Goal: Information Seeking & Learning: Learn about a topic

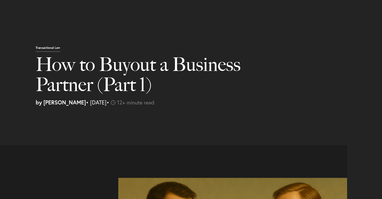
select select "US"
select select "Austin"
select select "Business and Civil Litigation"
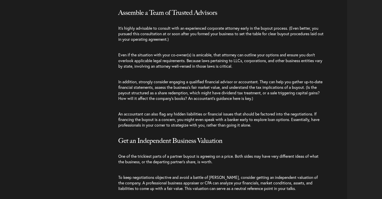
scroll to position [904, 0]
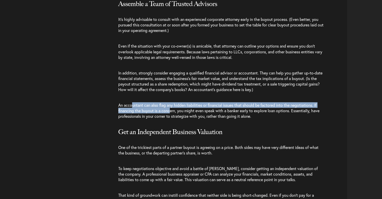
drag, startPoint x: 131, startPoint y: 104, endPoint x: 169, endPoint y: 112, distance: 38.7
click at [169, 112] on span "An accountant can also flag any hidden liabilities or financial issues that sho…" at bounding box center [218, 110] width 201 height 16
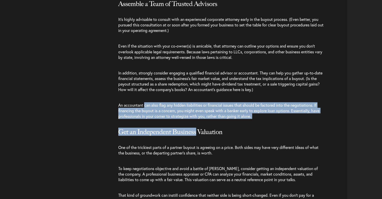
drag, startPoint x: 145, startPoint y: 103, endPoint x: 196, endPoint y: 134, distance: 59.1
click at [196, 134] on span "Get an Independent Business Valuation" at bounding box center [170, 131] width 104 height 8
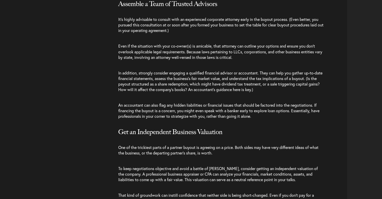
click at [138, 104] on span "An accountant can also flag any hidden liabilities or financial issues that sho…" at bounding box center [218, 110] width 201 height 16
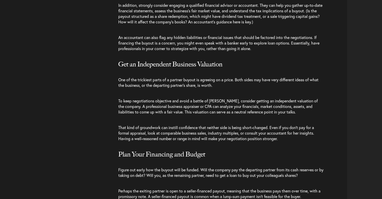
scroll to position [980, 0]
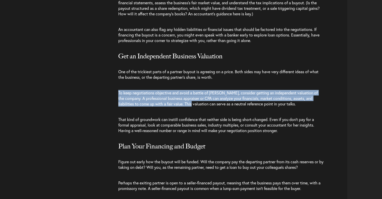
drag, startPoint x: 118, startPoint y: 92, endPoint x: 173, endPoint y: 104, distance: 55.9
click at [173, 104] on div "Preparing for the Partner Buyout Negotiation Buying out a partner isn’t an impu…" at bounding box center [175, 184] width 343 height 713
click at [173, 104] on span "To keep negotiations objective and avoid a battle of [PERSON_NAME], consider ge…" at bounding box center [217, 98] width 199 height 16
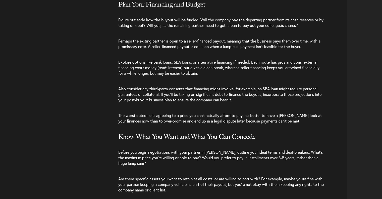
scroll to position [1130, 0]
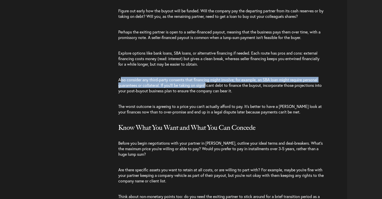
drag, startPoint x: 120, startPoint y: 79, endPoint x: 207, endPoint y: 87, distance: 87.5
click at [207, 87] on span "Also consider any third-party consents that financing might involve; for exampl…" at bounding box center [219, 85] width 203 height 16
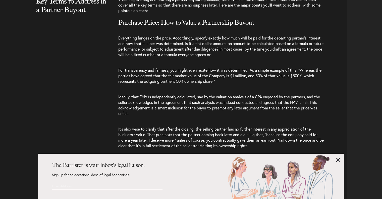
scroll to position [1532, 0]
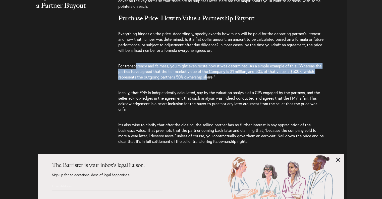
drag, startPoint x: 141, startPoint y: 66, endPoint x: 220, endPoint y: 77, distance: 79.7
click at [220, 77] on span "For transparency and fairness, you might even recite how it was determined. As …" at bounding box center [219, 71] width 203 height 16
drag, startPoint x: 153, startPoint y: 64, endPoint x: 223, endPoint y: 80, distance: 71.9
click at [223, 80] on p "For transparency and fairness, you might even recite how it was determined. As …" at bounding box center [221, 71] width 206 height 27
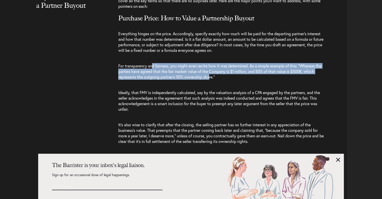
click at [223, 80] on p "For transparency and fairness, you might even recite how it was determined. As …" at bounding box center [221, 71] width 206 height 27
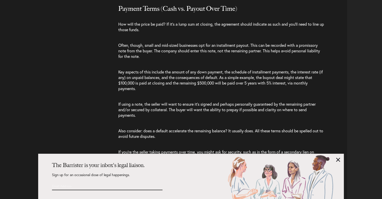
scroll to position [1683, 0]
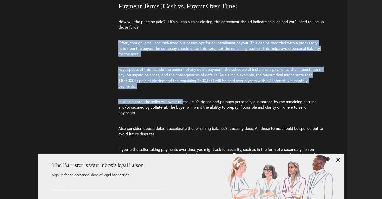
drag, startPoint x: 118, startPoint y: 41, endPoint x: 185, endPoint y: 94, distance: 85.8
click at [185, 94] on p "If using a note, the seller will want to ensure it’s signed and perhaps persona…" at bounding box center [221, 107] width 206 height 27
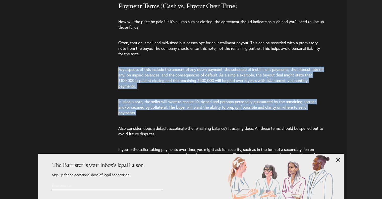
drag, startPoint x: 179, startPoint y: 114, endPoint x: 162, endPoint y: 58, distance: 57.7
click at [162, 58] on p "Often, though, small and mid-sized businesses opt for an installment payout. Th…" at bounding box center [221, 48] width 206 height 27
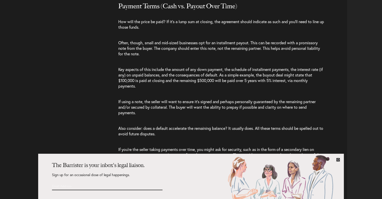
click at [338, 159] on link at bounding box center [338, 159] width 4 height 4
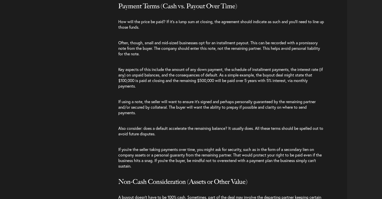
click at [175, 58] on p "Often, though, small and mid-sized businesses opt for an installment payout. Th…" at bounding box center [221, 48] width 206 height 27
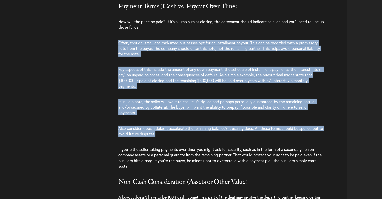
drag, startPoint x: 175, startPoint y: 30, endPoint x: 188, endPoint y: 135, distance: 105.3
click at [188, 135] on p "Also consider: does a default accelerate the remaining balance? It usually does…" at bounding box center [221, 130] width 206 height 21
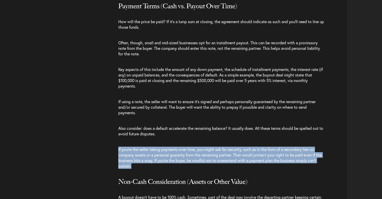
drag, startPoint x: 180, startPoint y: 131, endPoint x: 192, endPoint y: 168, distance: 39.1
click at [192, 168] on p "If you’re the seller taking payments over time, you might ask for security, suc…" at bounding box center [221, 157] width 206 height 32
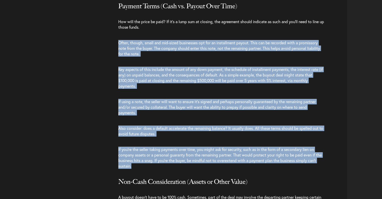
drag, startPoint x: 186, startPoint y: 168, endPoint x: 115, endPoint y: 42, distance: 144.4
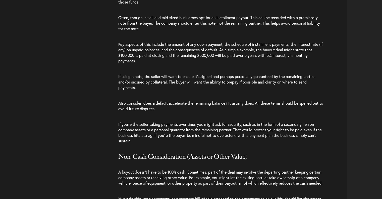
scroll to position [1733, 0]
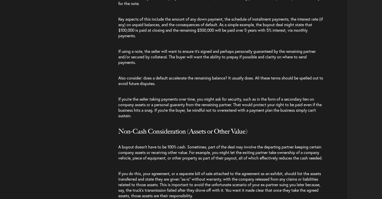
click at [190, 92] on p "If you’re the seller taking payments over time, you might ask for security, suc…" at bounding box center [221, 107] width 206 height 32
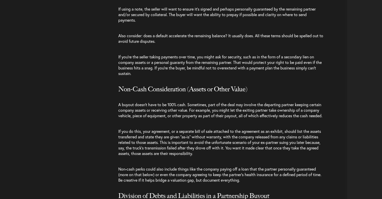
scroll to position [1783, 0]
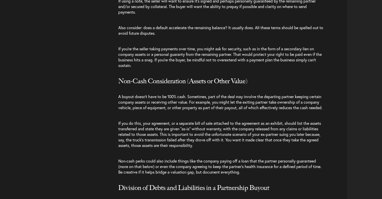
click at [154, 89] on p "A buyout doesn’t have to be 100% cash. Sometimes, part of the deal may involve …" at bounding box center [221, 102] width 206 height 27
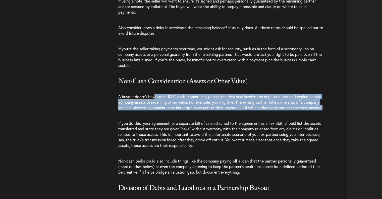
drag, startPoint x: 155, startPoint y: 90, endPoint x: 165, endPoint y: 110, distance: 22.6
click at [165, 110] on p "A buyout doesn’t have to be 100% cash. Sometimes, part of the deal may involve …" at bounding box center [221, 102] width 206 height 27
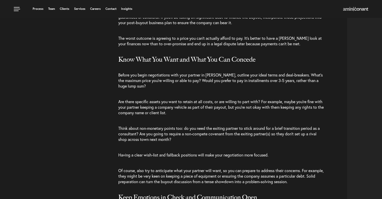
scroll to position [1180, 0]
